Goal: Check status: Check status

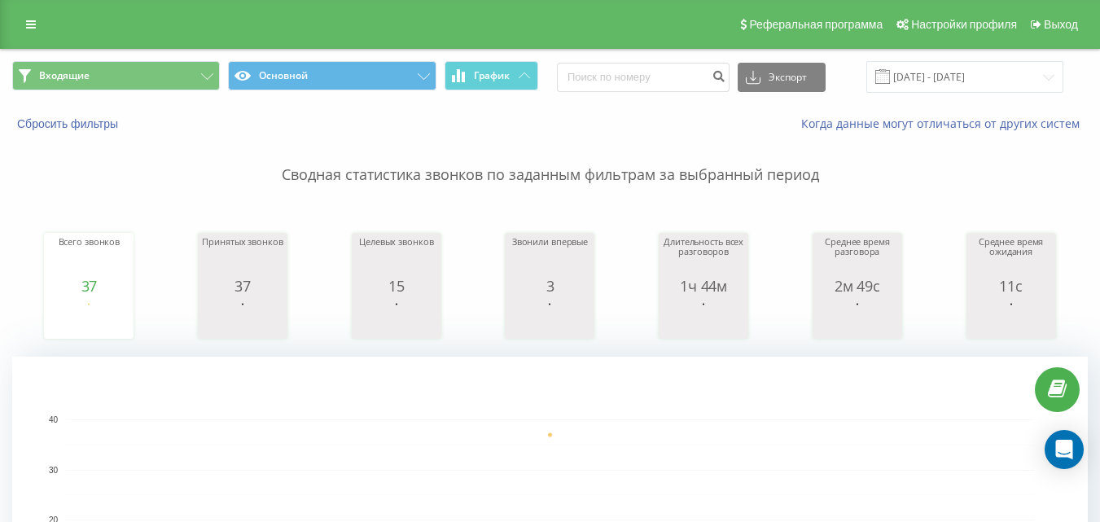
click at [568, 138] on p "Сводная статистика звонков по заданным фильтрам за выбранный период" at bounding box center [550, 159] width 1076 height 54
click at [125, 69] on button "Входящие" at bounding box center [116, 75] width 208 height 29
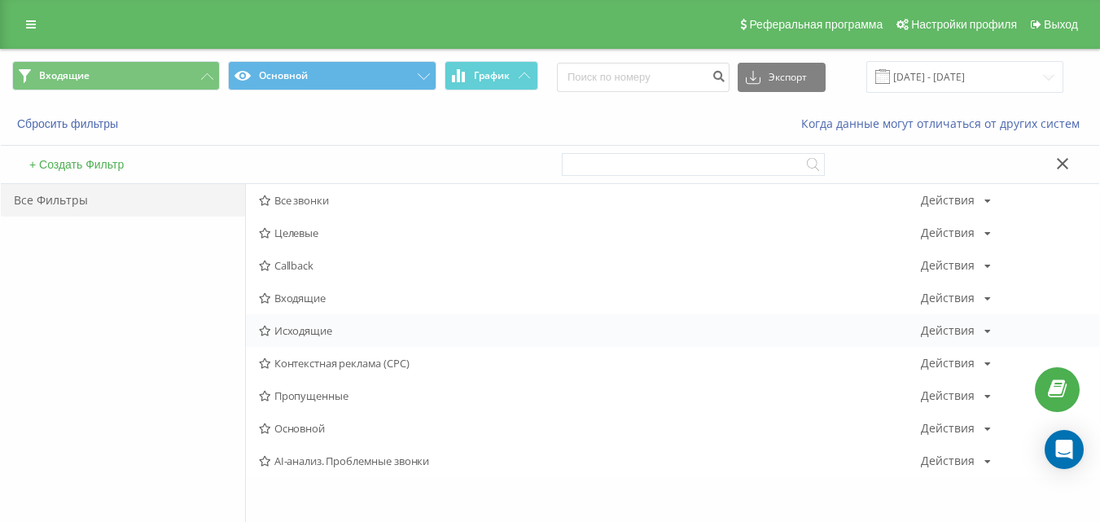
click at [327, 334] on span "Исходящие" at bounding box center [590, 330] width 662 height 11
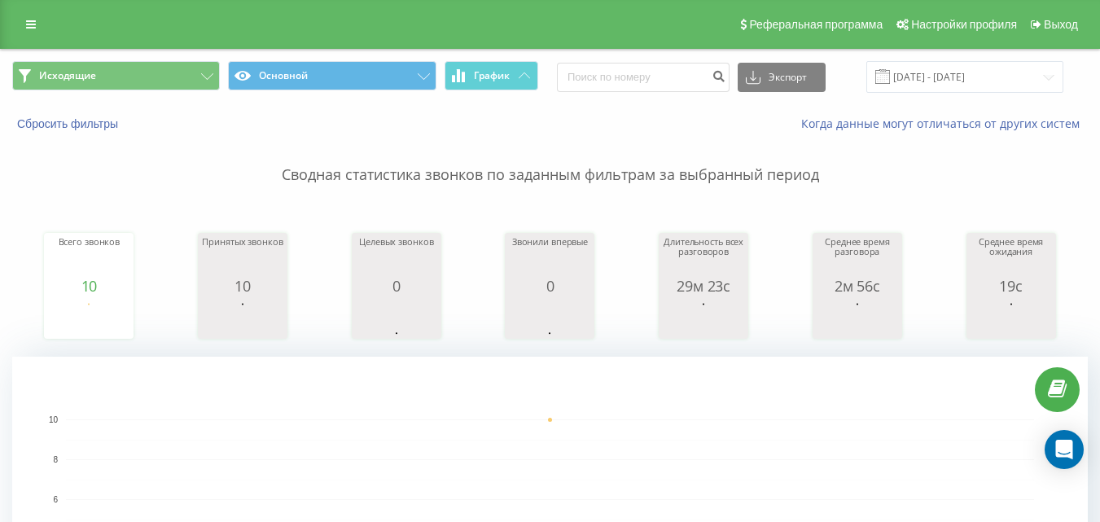
click at [492, 223] on div "Всего звонков 10 date totalCalls [DATE] [PHONE_NUMBER][DATE] Принятых звонков 1…" at bounding box center [550, 270] width 1076 height 140
